Goal: Task Accomplishment & Management: Manage account settings

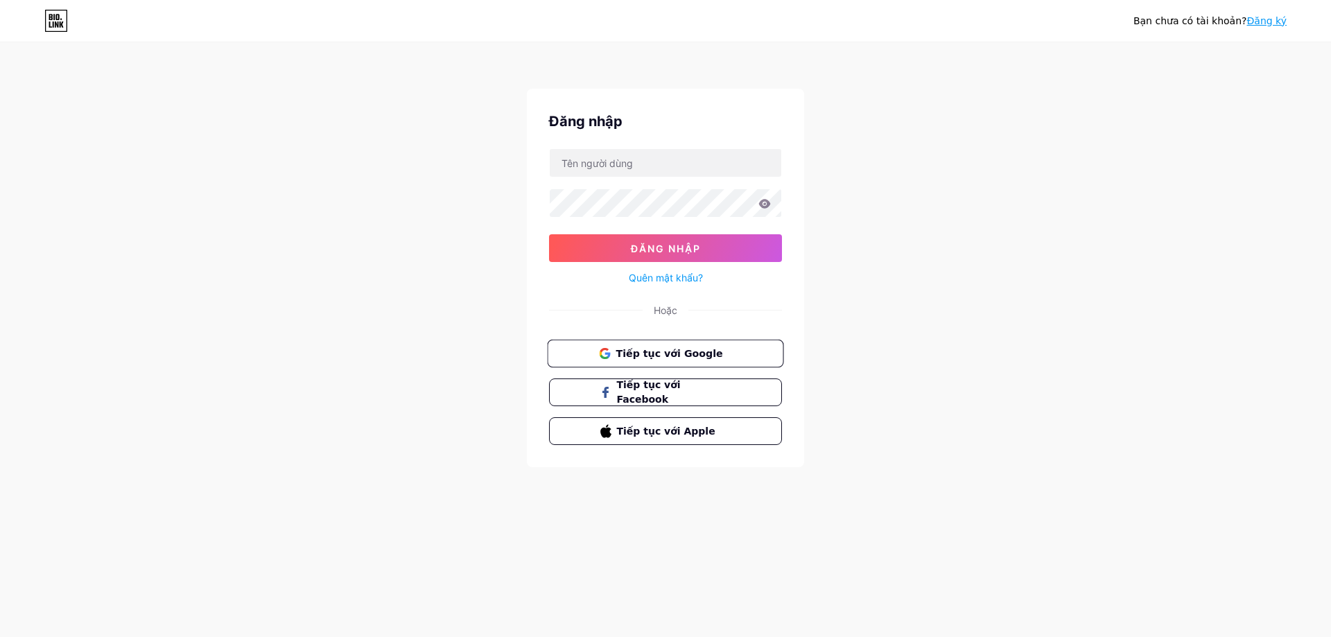
click at [651, 349] on font "Tiếp tục với Google" at bounding box center [668, 352] width 107 height 11
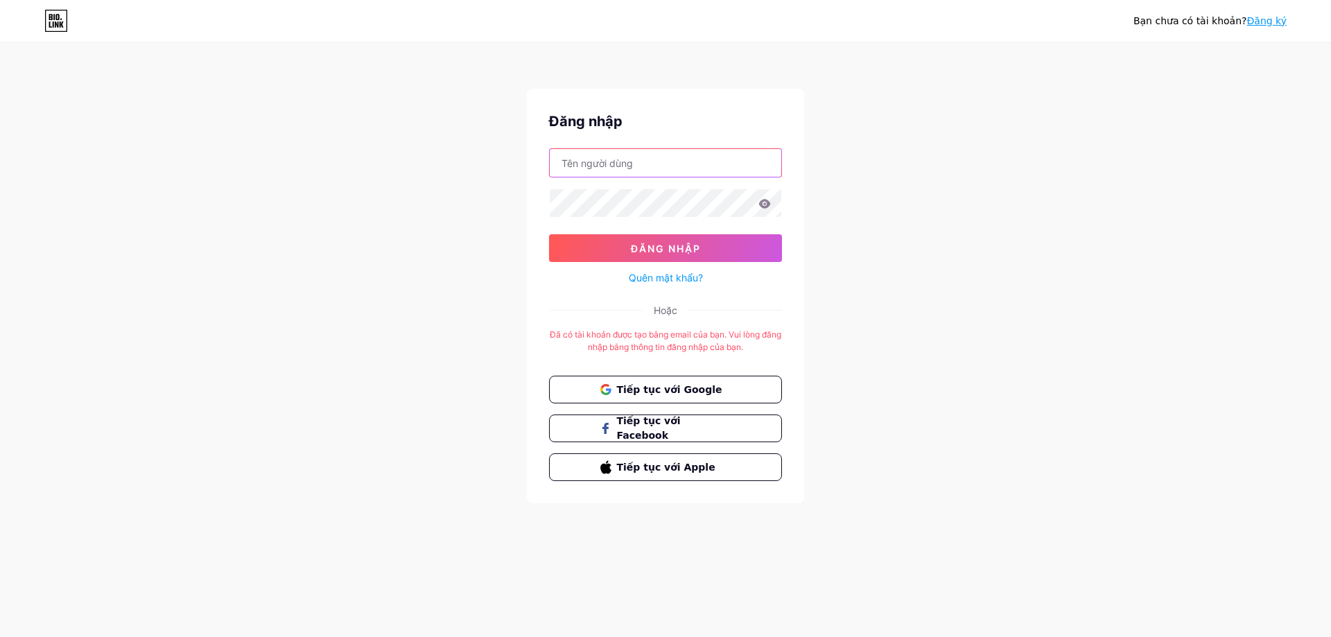
click at [690, 159] on input "text" at bounding box center [665, 163] width 231 height 28
click at [683, 389] on font "Tiếp tục với Google" at bounding box center [668, 388] width 107 height 11
click at [630, 156] on div "Đăng nhập Đăng nhập Quên mật khẩu? Hoặc Đã có tài khoản được tạo bằng email của…" at bounding box center [665, 296] width 277 height 414
click at [633, 166] on input "text" at bounding box center [665, 163] width 231 height 28
type input "I"
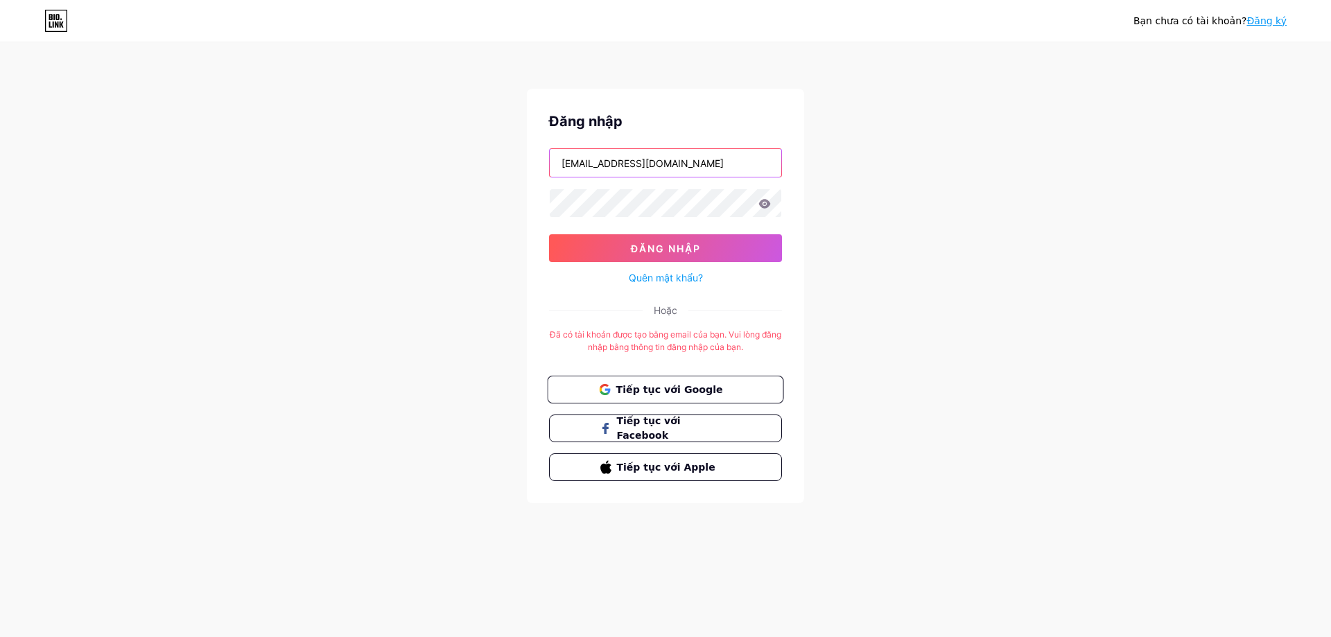
type input "[EMAIL_ADDRESS][DOMAIN_NAME]"
click at [549, 234] on button "Đăng nhập" at bounding box center [665, 248] width 233 height 28
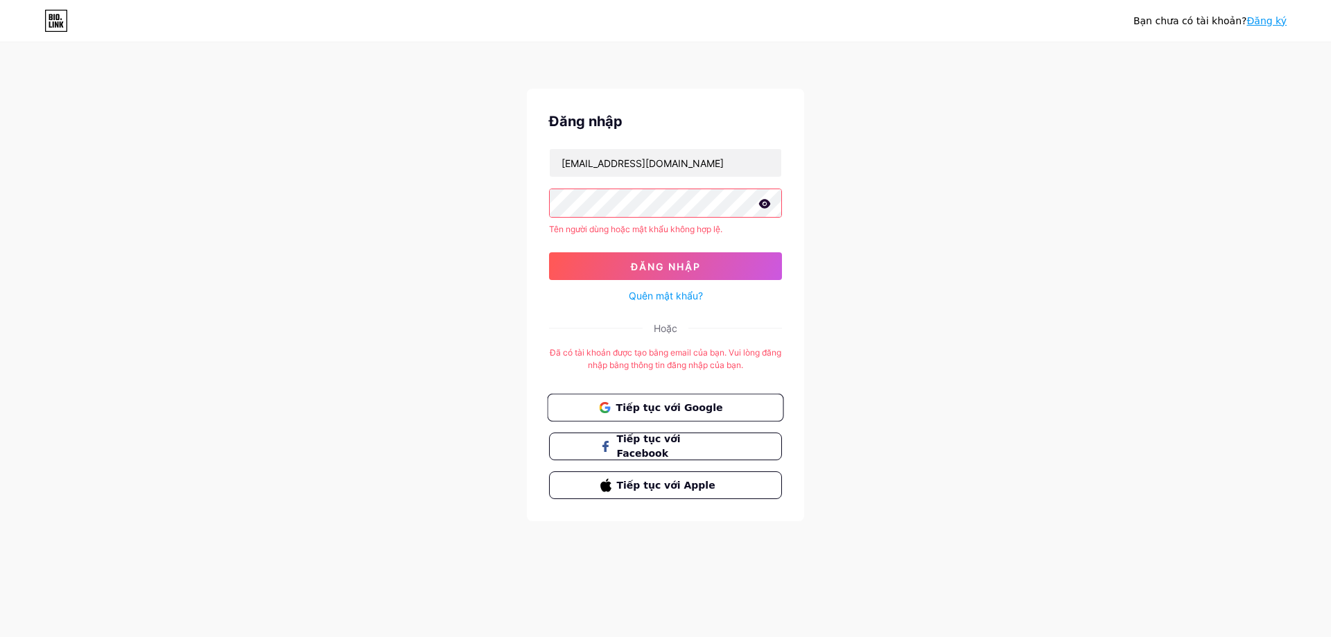
click at [770, 207] on icon at bounding box center [764, 204] width 12 height 10
click at [770, 207] on icon at bounding box center [764, 205] width 14 height 14
click at [236, 230] on div "Bạn chưa có tài khoản? Đăng ký Đăng nhập [EMAIL_ADDRESS][DOMAIN_NAME] Tên người…" at bounding box center [665, 283] width 1331 height 566
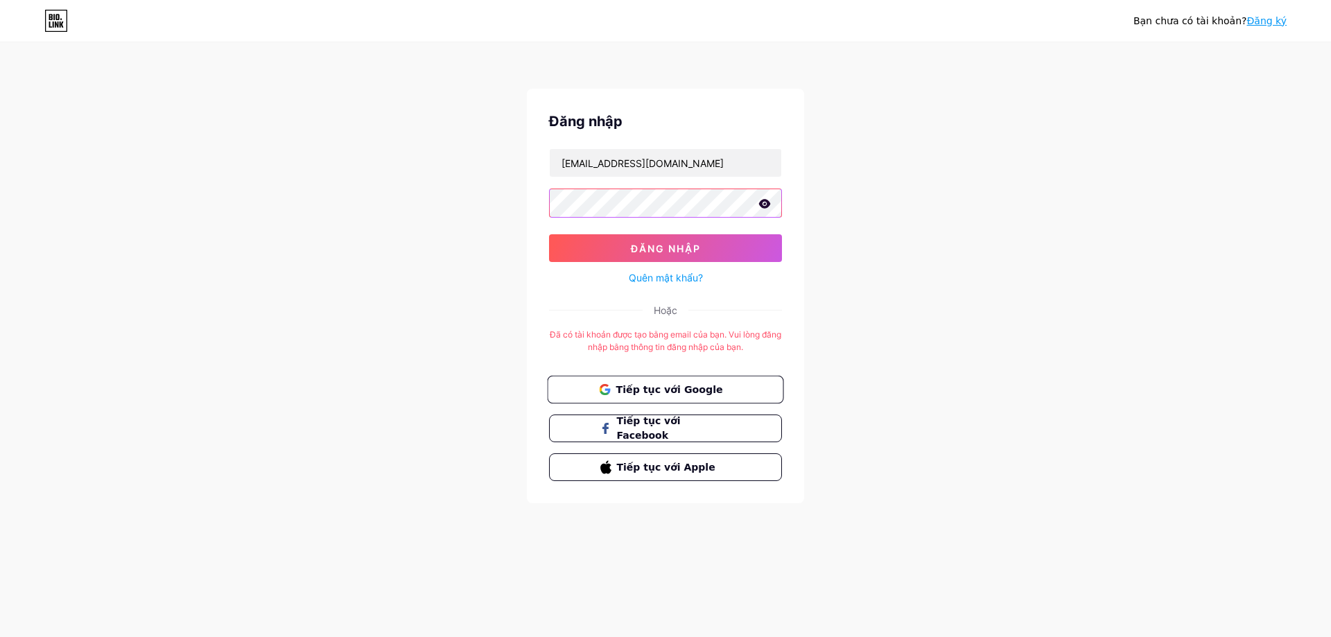
click at [549, 234] on button "Đăng nhập" at bounding box center [665, 248] width 233 height 28
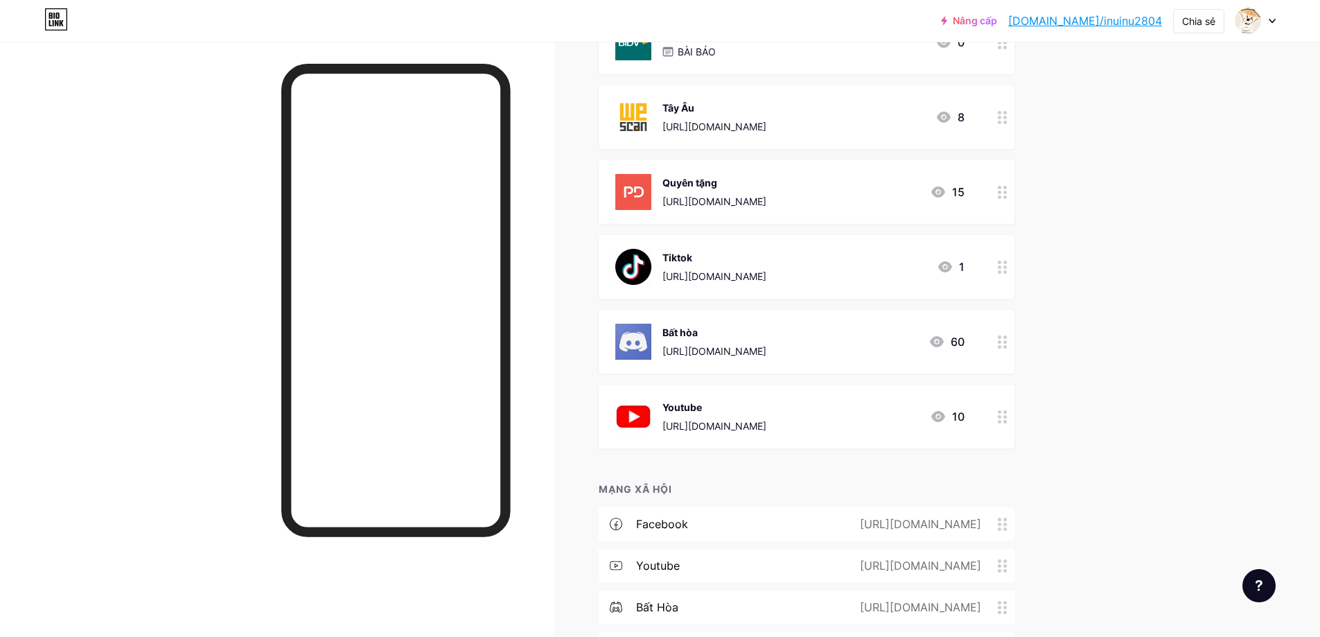
scroll to position [294, 0]
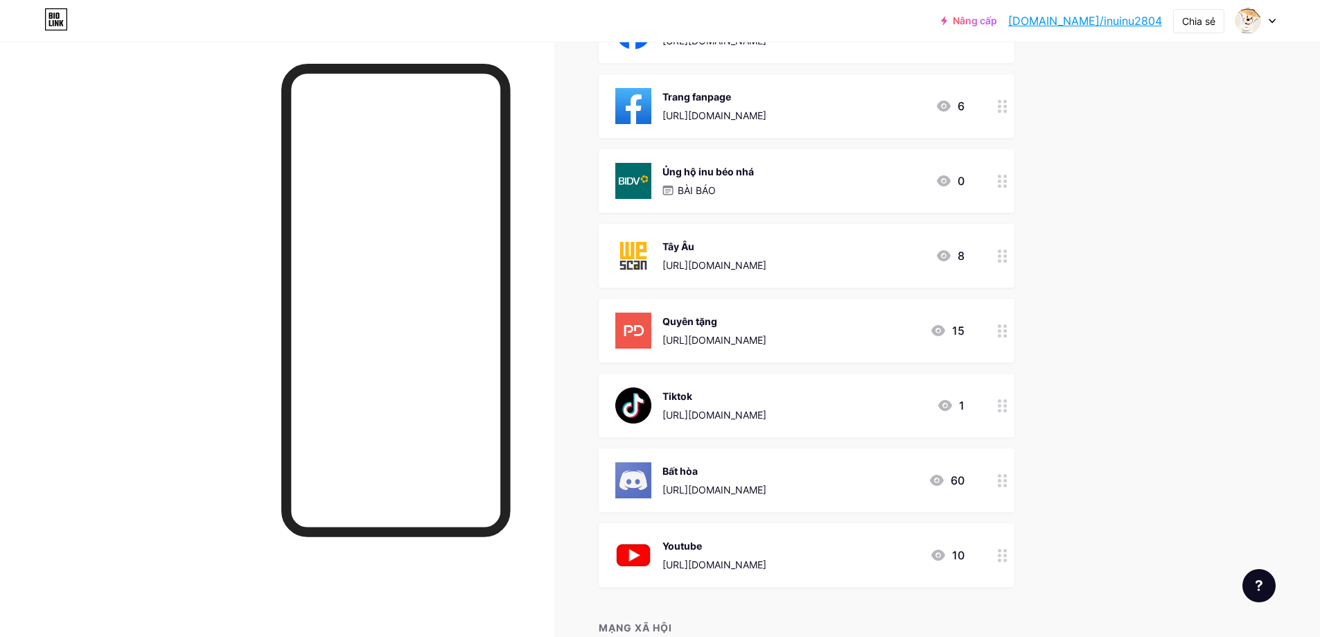
click at [766, 554] on div "Youtube [URL][DOMAIN_NAME]" at bounding box center [715, 555] width 104 height 36
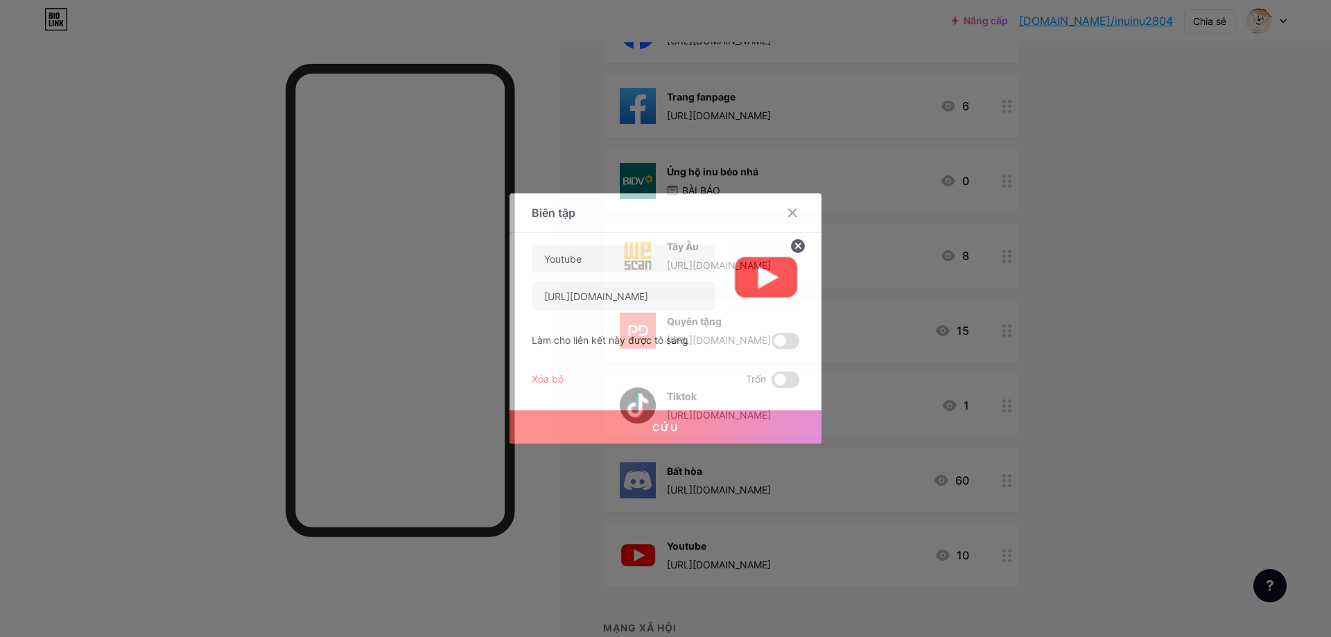
click at [635, 432] on button "Cứu" at bounding box center [665, 426] width 312 height 33
